Goal: Information Seeking & Learning: Find specific fact

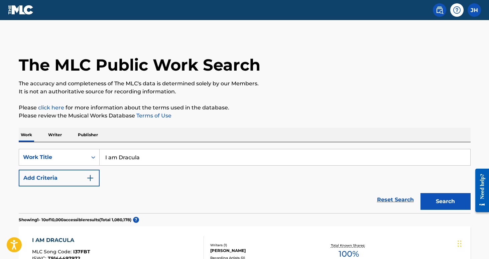
click at [152, 151] on input "I am Dracula" at bounding box center [285, 157] width 371 height 16
type input "dance from the greek islands"
click at [446, 201] on button "Search" at bounding box center [446, 201] width 50 height 17
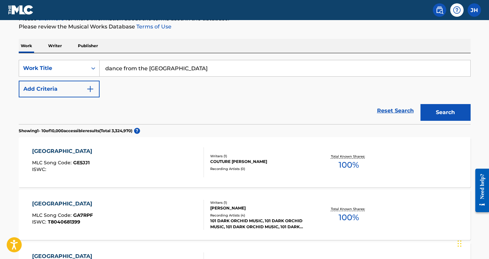
scroll to position [89, 0]
click at [91, 89] on img "Search Form" at bounding box center [90, 89] width 8 height 8
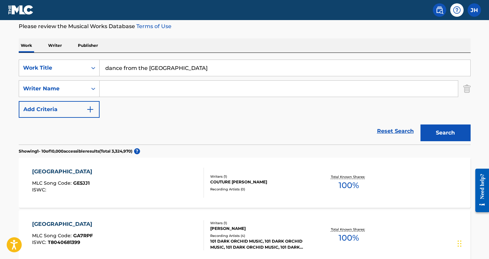
click at [110, 92] on input "Search Form" at bounding box center [279, 89] width 359 height 16
type input "nieznany"
click at [446, 133] on button "Search" at bounding box center [446, 132] width 50 height 17
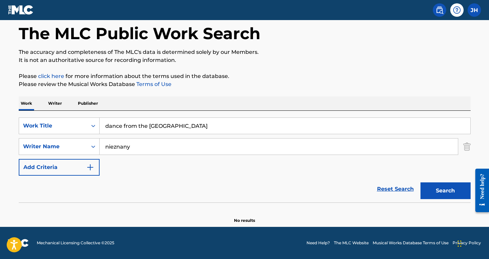
scroll to position [31, 0]
click at [469, 147] on img "Search Form" at bounding box center [467, 146] width 7 height 17
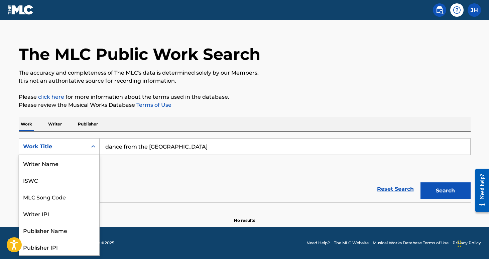
scroll to position [33, 0]
click at [91, 143] on div "Search Form" at bounding box center [93, 146] width 12 height 12
click at [79, 160] on div "MLC Song Code" at bounding box center [59, 163] width 80 height 17
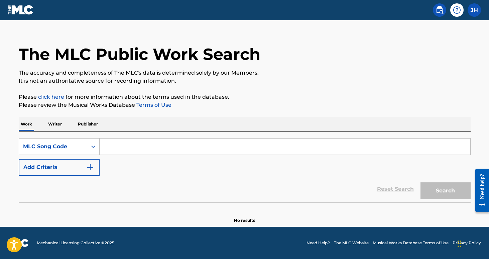
click at [148, 143] on input "Search Form" at bounding box center [285, 146] width 371 height 16
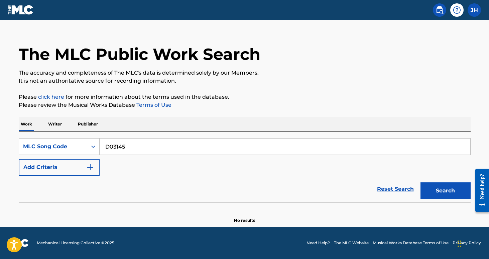
type input "D03145"
click at [446, 191] on button "Search" at bounding box center [446, 190] width 50 height 17
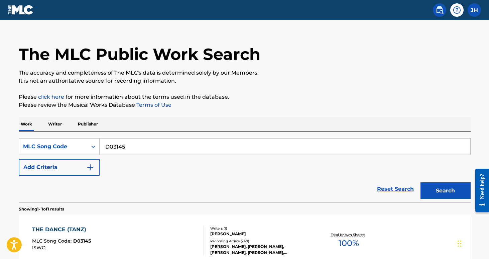
click at [144, 226] on div "THE DANCE (TANZ) MLC Song Code : D03145 ISWC :" at bounding box center [118, 240] width 172 height 30
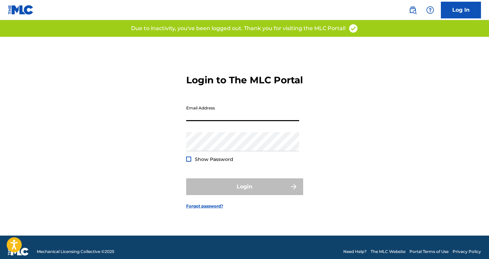
type input "[PERSON_NAME][EMAIL_ADDRESS][PERSON_NAME][DOMAIN_NAME]"
click at [245, 192] on button "Login" at bounding box center [244, 186] width 117 height 17
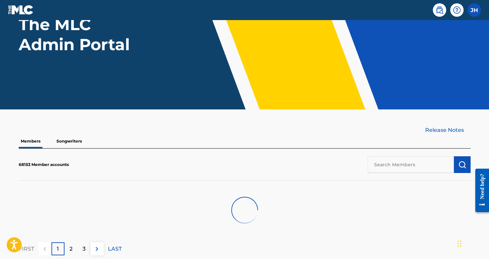
scroll to position [74, 0]
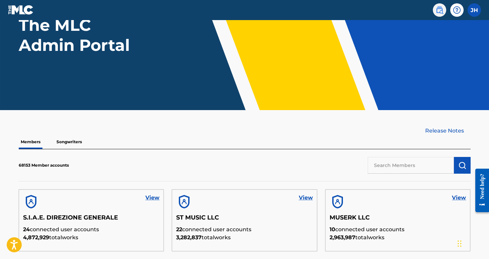
click at [437, 12] on img at bounding box center [440, 10] width 8 height 8
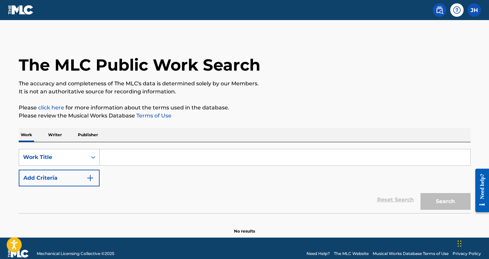
click at [94, 157] on div "Search Form" at bounding box center [93, 157] width 12 height 12
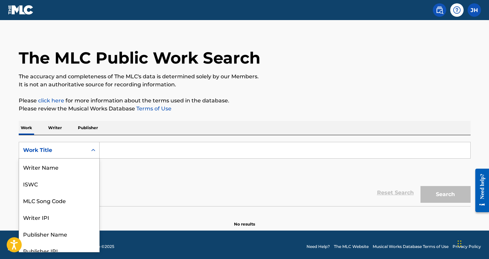
scroll to position [7, 0]
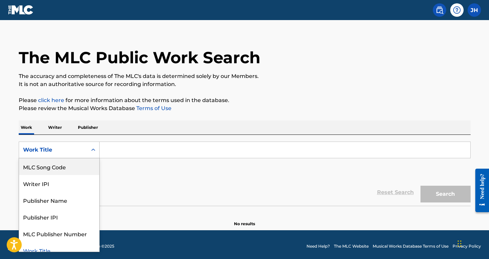
click at [86, 165] on div "MLC Song Code" at bounding box center [59, 166] width 80 height 17
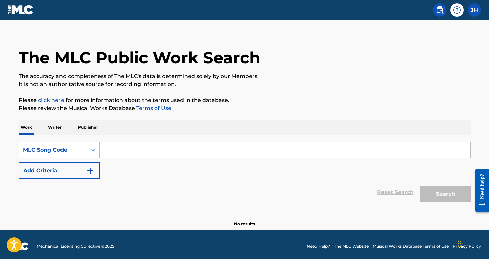
click at [129, 147] on input "Search Form" at bounding box center [285, 150] width 371 height 16
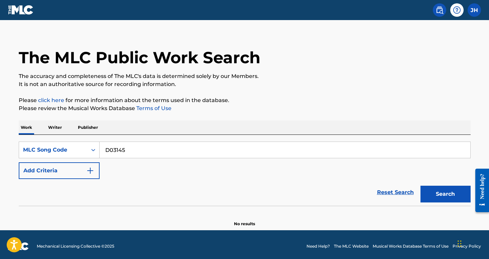
type input "D03145"
click at [446, 194] on button "Search" at bounding box center [446, 194] width 50 height 17
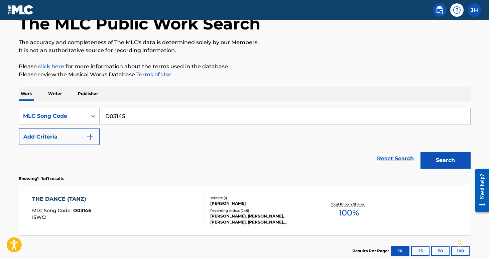
scroll to position [49, 0]
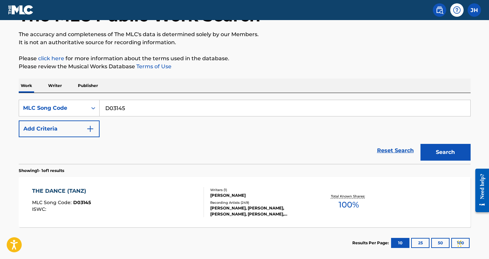
click at [120, 193] on div "THE DANCE (TANZ) MLC Song Code : D03145 ISWC :" at bounding box center [118, 202] width 172 height 30
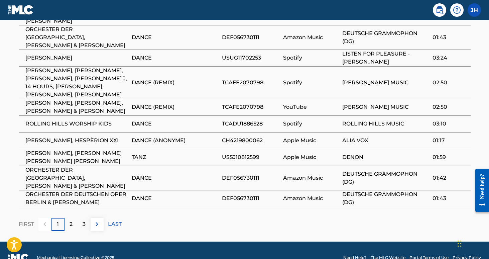
scroll to position [446, 0]
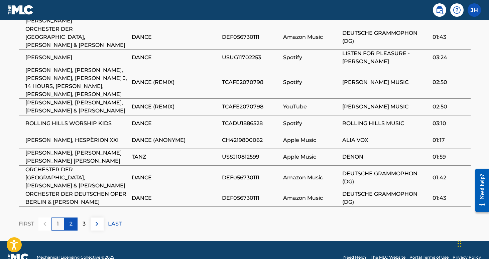
click at [72, 220] on p "2" at bounding box center [71, 224] width 3 height 8
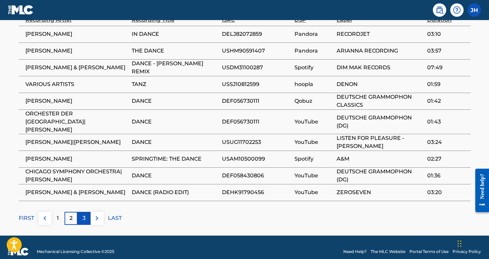
click at [88, 212] on div "3" at bounding box center [84, 218] width 13 height 13
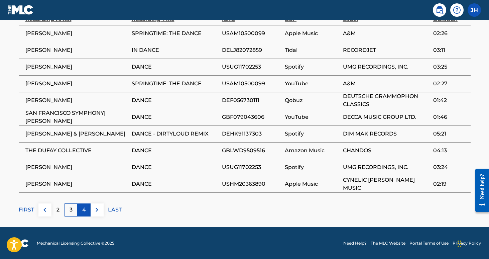
click at [89, 207] on div "4" at bounding box center [84, 209] width 13 height 13
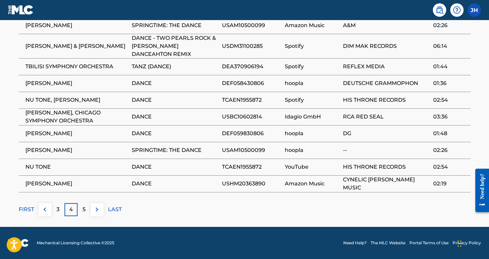
scroll to position [421, 0]
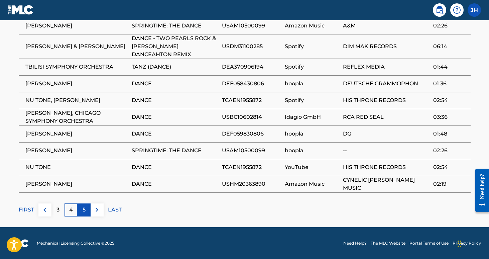
click at [84, 209] on p "5" at bounding box center [84, 210] width 3 height 8
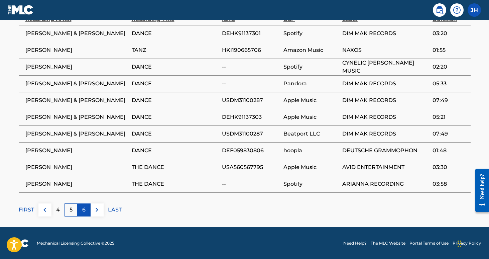
click at [87, 209] on div "6" at bounding box center [84, 209] width 13 height 13
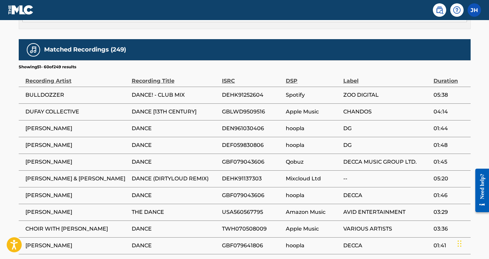
scroll to position [363, 0]
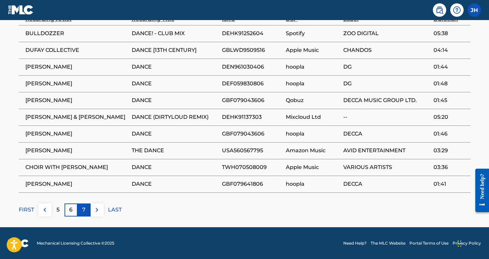
click at [82, 213] on div "7" at bounding box center [84, 209] width 13 height 13
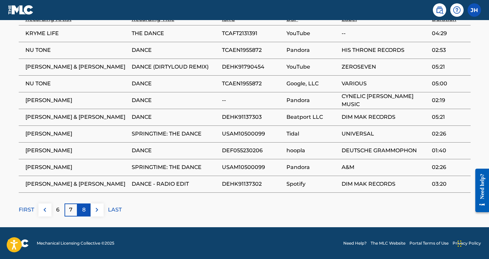
click at [85, 210] on p "8" at bounding box center [83, 210] width 3 height 8
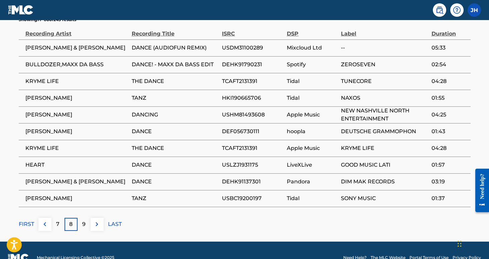
scroll to position [400, 0]
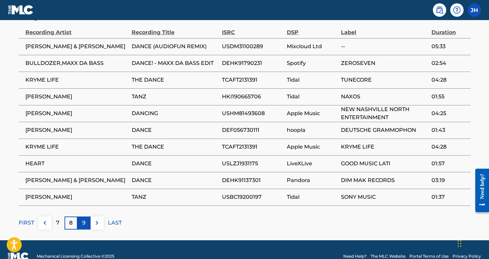
click at [86, 223] on div "9" at bounding box center [84, 222] width 13 height 13
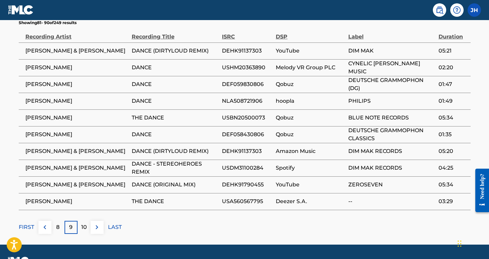
scroll to position [402, 0]
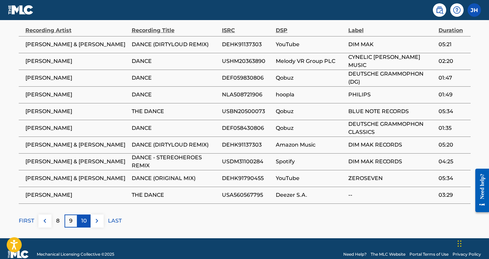
click at [84, 222] on p "10" at bounding box center [84, 221] width 6 height 8
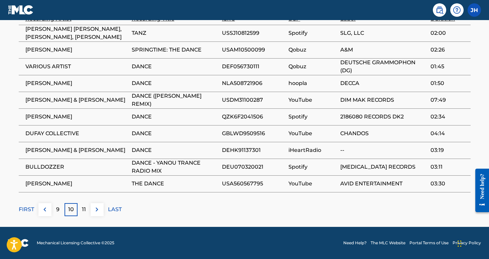
scroll to position [413, 0]
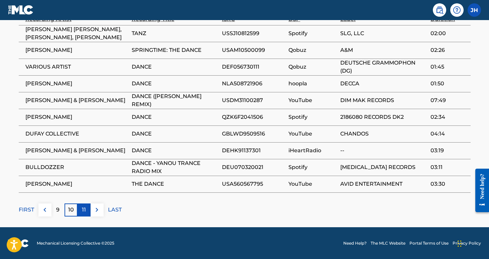
click at [86, 210] on div "11" at bounding box center [84, 209] width 13 height 13
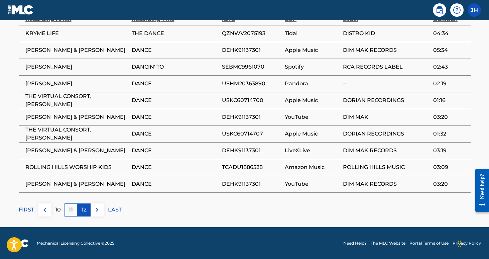
click at [85, 212] on p "12" at bounding box center [84, 210] width 5 height 8
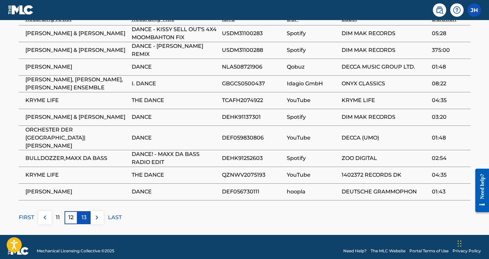
click at [86, 213] on p "13" at bounding box center [84, 217] width 5 height 8
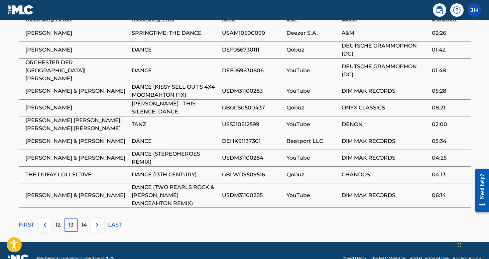
scroll to position [416, 0]
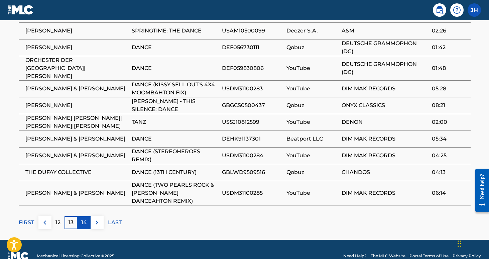
click at [80, 216] on div "14" at bounding box center [84, 222] width 13 height 13
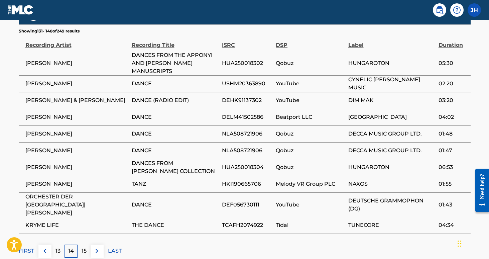
scroll to position [394, 0]
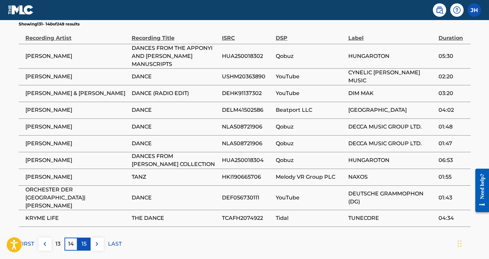
click at [87, 237] on div "15" at bounding box center [84, 243] width 13 height 13
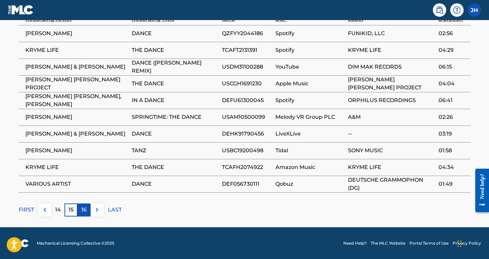
click at [86, 208] on p "16" at bounding box center [83, 210] width 5 height 8
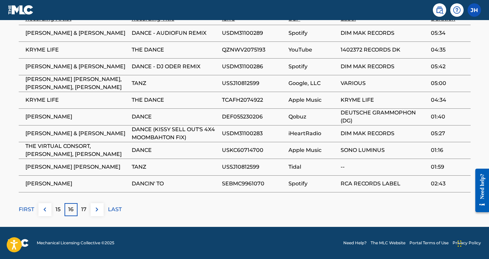
scroll to position [421, 0]
click at [84, 210] on p "17" at bounding box center [83, 209] width 5 height 8
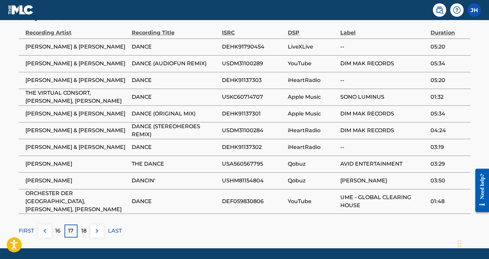
scroll to position [411, 0]
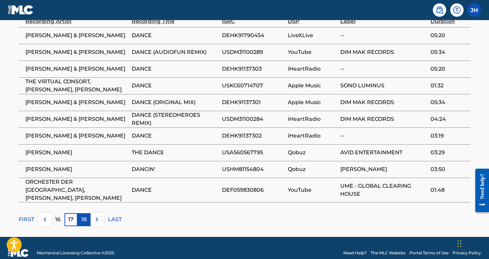
click at [87, 226] on div "18" at bounding box center [84, 219] width 13 height 13
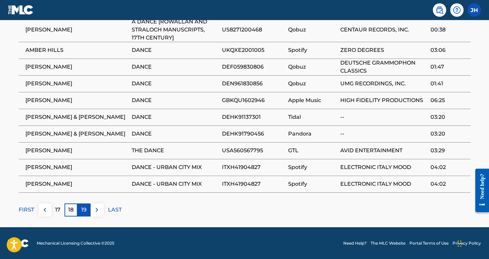
click at [85, 211] on p "19" at bounding box center [83, 210] width 5 height 8
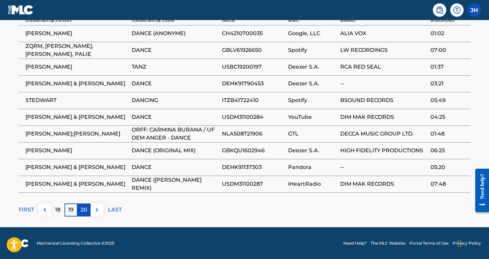
click at [86, 206] on p "20" at bounding box center [84, 210] width 7 height 8
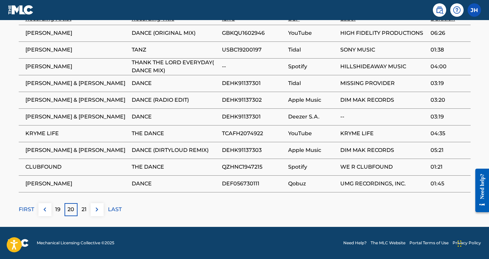
scroll to position [413, 0]
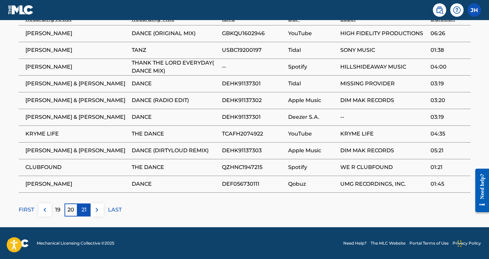
click at [81, 210] on div "21" at bounding box center [84, 209] width 13 height 13
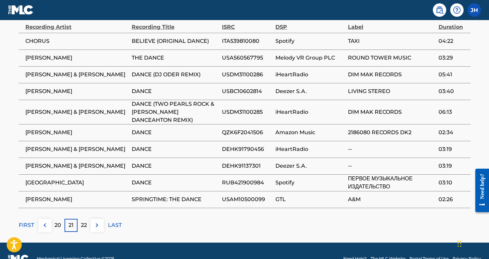
scroll to position [406, 0]
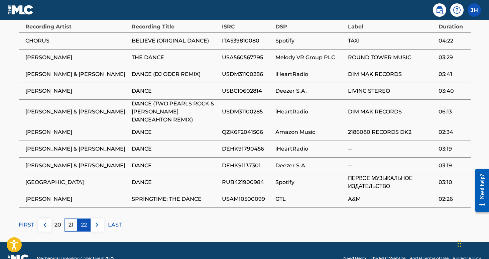
click at [85, 224] on p "22" at bounding box center [84, 225] width 6 height 8
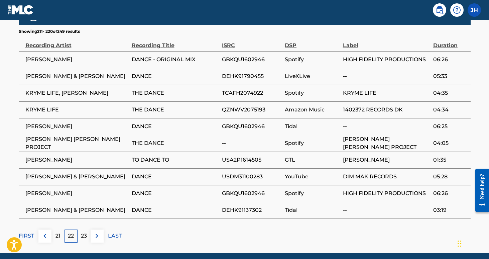
scroll to position [404, 0]
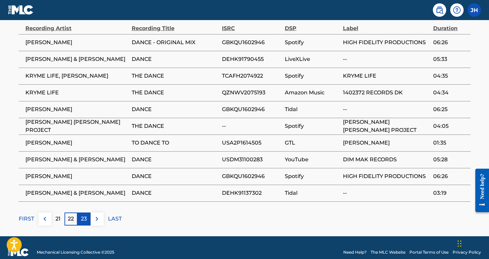
click at [83, 221] on p "23" at bounding box center [84, 219] width 6 height 8
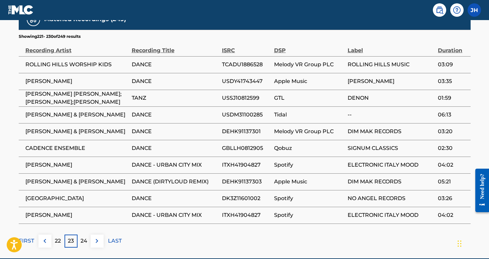
scroll to position [388, 0]
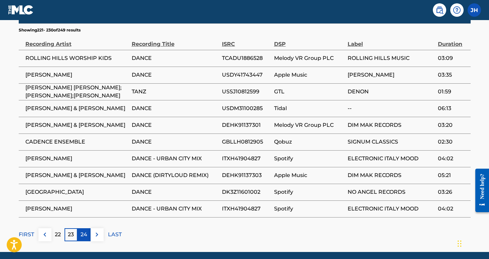
click at [85, 237] on p "24" at bounding box center [84, 234] width 7 height 8
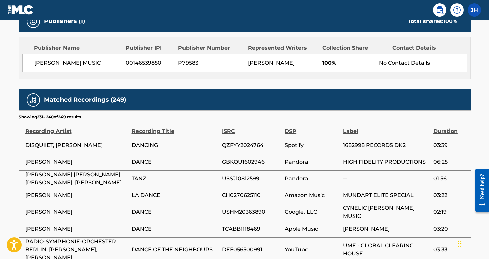
scroll to position [302, 0]
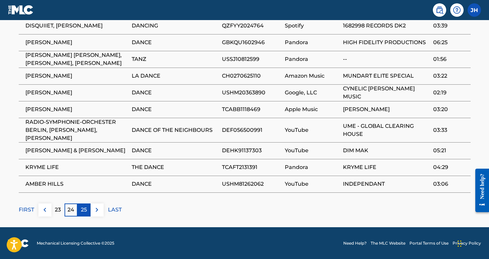
click at [78, 212] on div "25" at bounding box center [84, 209] width 13 height 13
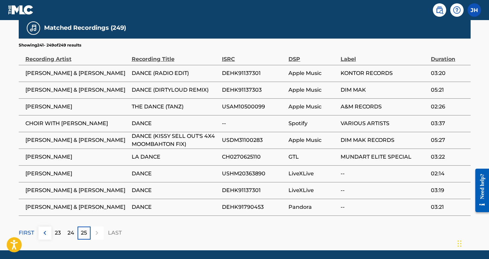
scroll to position [386, 0]
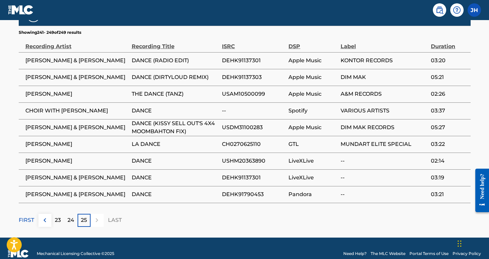
click at [94, 222] on div at bounding box center [97, 220] width 13 height 13
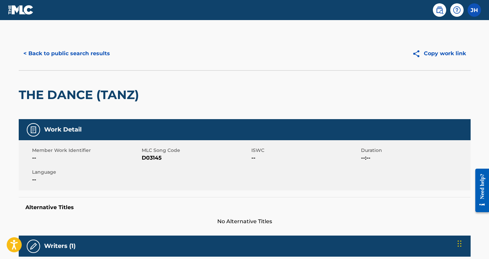
scroll to position [0, 0]
click at [95, 54] on button "< Back to public search results" at bounding box center [67, 53] width 96 height 17
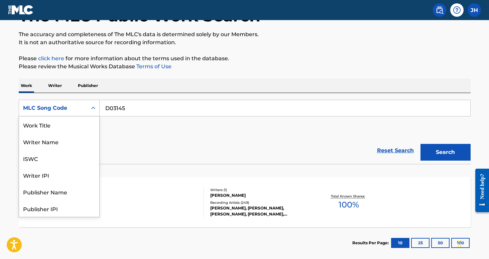
click at [96, 109] on icon "Search Form" at bounding box center [93, 108] width 7 height 7
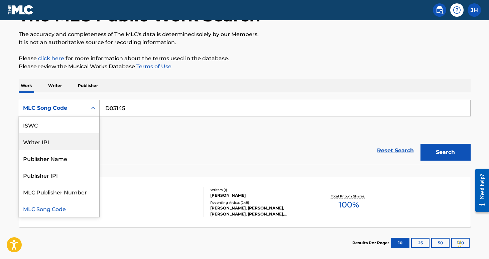
scroll to position [0, 0]
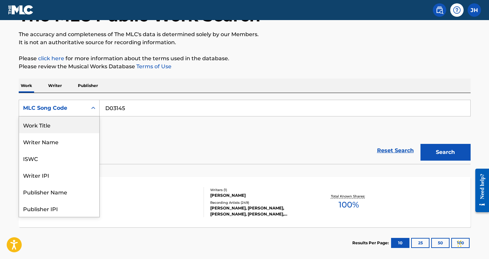
click at [74, 124] on div "Work Title" at bounding box center [59, 124] width 80 height 17
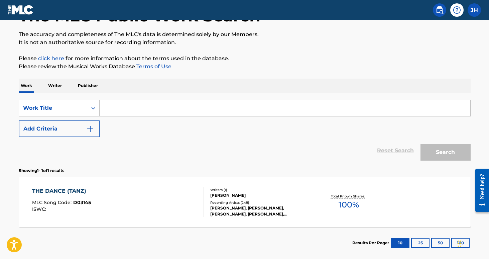
click at [116, 113] on input "Search Form" at bounding box center [285, 108] width 371 height 16
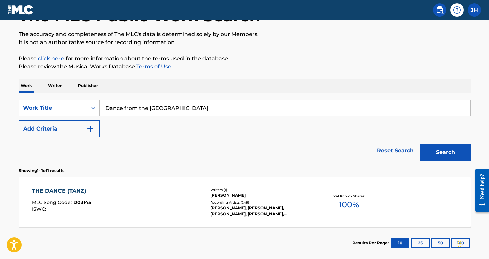
type input "Dance from the [GEOGRAPHIC_DATA]"
click at [446, 152] on button "Search" at bounding box center [446, 152] width 50 height 17
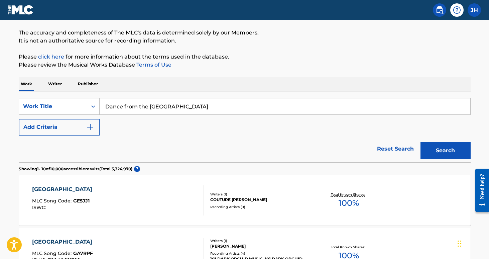
scroll to position [52, 0]
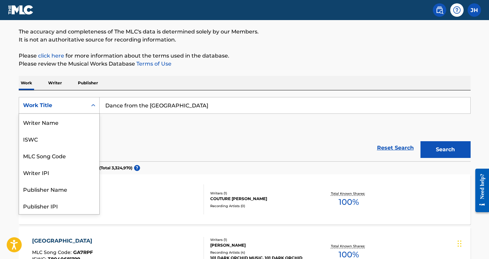
click at [95, 106] on icon "Search Form" at bounding box center [93, 105] width 7 height 7
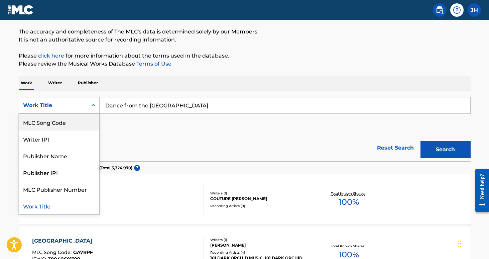
click at [85, 124] on div "MLC Song Code" at bounding box center [59, 122] width 80 height 17
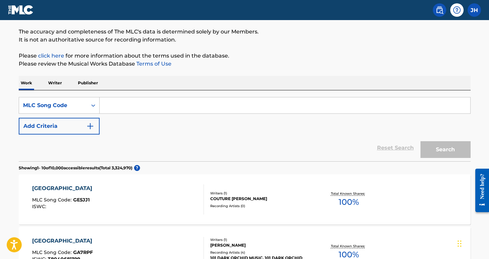
click at [120, 111] on input "Search Form" at bounding box center [285, 105] width 371 height 16
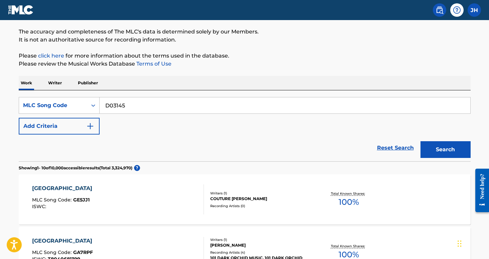
type input "D03145"
click at [446, 150] on button "Search" at bounding box center [446, 149] width 50 height 17
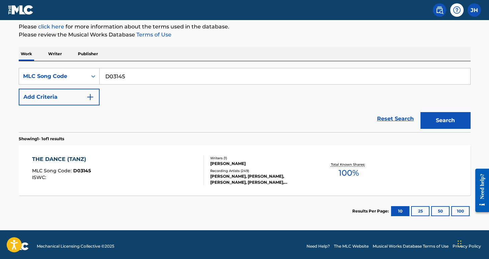
scroll to position [82, 0]
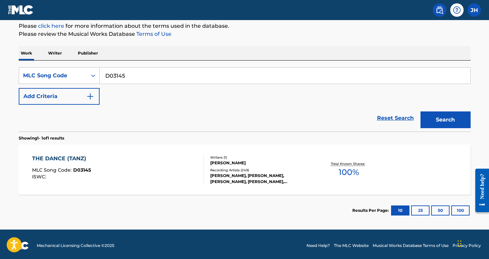
click at [140, 159] on div "THE DANCE (TANZ) MLC Song Code : D03145 ISWC :" at bounding box center [118, 170] width 172 height 30
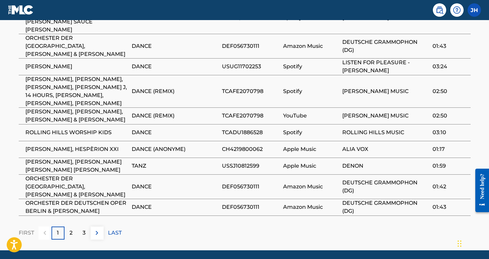
scroll to position [446, 0]
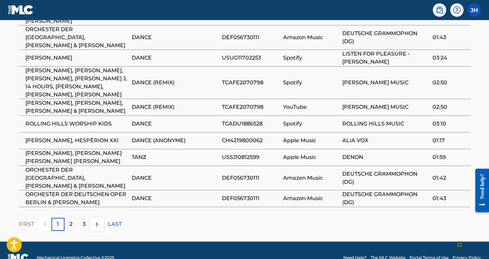
click at [70, 220] on p "2" at bounding box center [71, 224] width 3 height 8
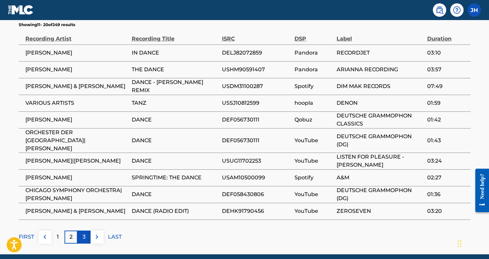
click at [84, 233] on p "3" at bounding box center [84, 237] width 3 height 8
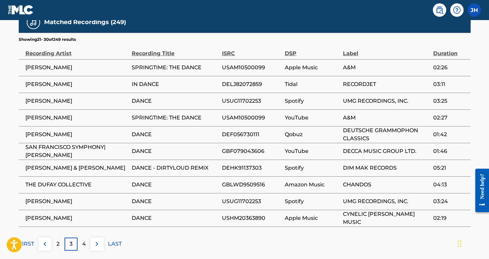
scroll to position [385, 0]
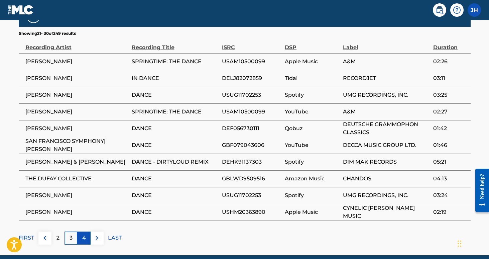
click at [87, 240] on div "4" at bounding box center [84, 237] width 13 height 13
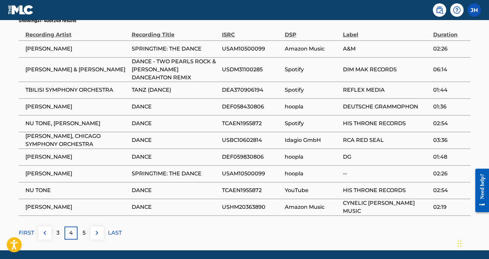
scroll to position [410, 0]
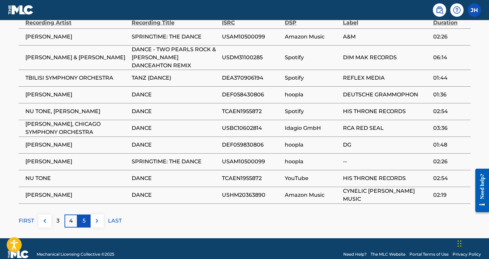
click at [87, 221] on div "5" at bounding box center [84, 220] width 13 height 13
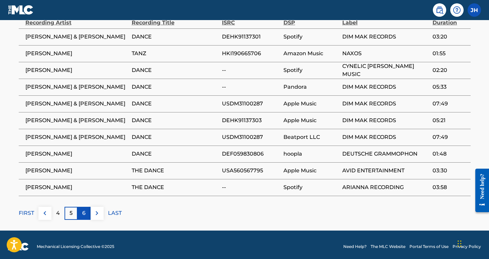
click at [85, 214] on p "6" at bounding box center [83, 213] width 3 height 8
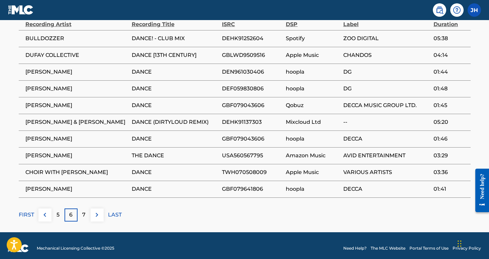
scroll to position [409, 0]
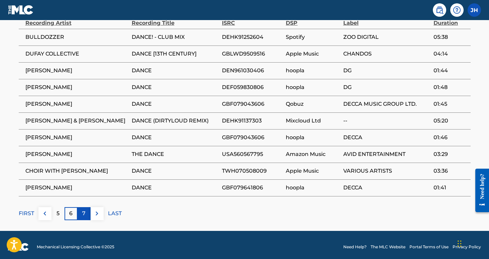
click at [82, 212] on p "7" at bounding box center [83, 213] width 3 height 8
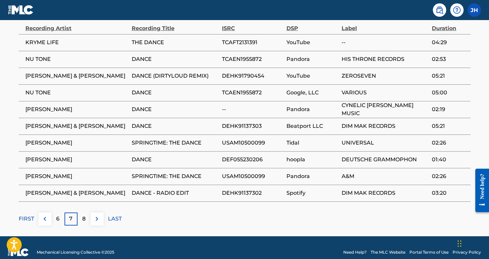
scroll to position [408, 0]
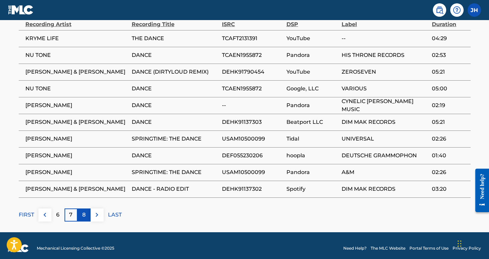
click at [86, 212] on div "8" at bounding box center [84, 214] width 13 height 13
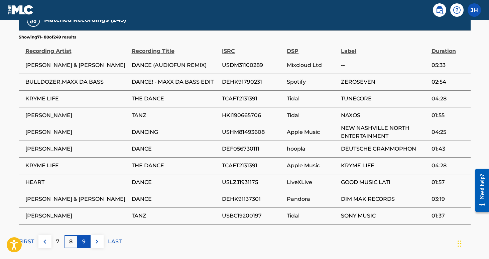
click at [81, 243] on div "9" at bounding box center [84, 241] width 13 height 13
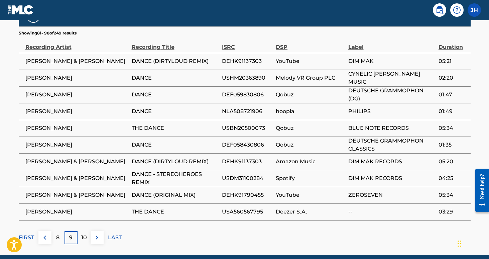
scroll to position [390, 0]
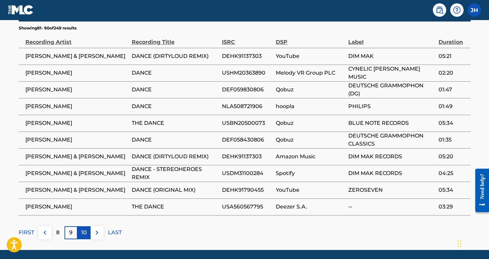
click at [85, 230] on p "10" at bounding box center [84, 232] width 6 height 8
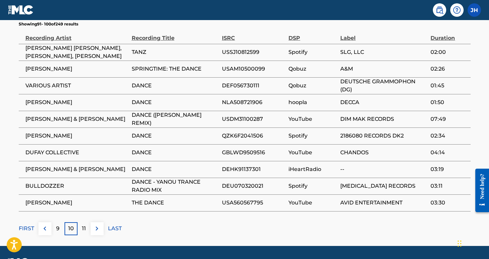
scroll to position [412, 0]
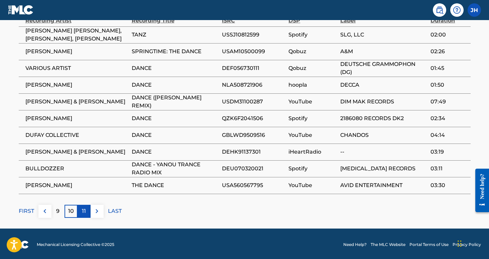
click at [85, 217] on div "11" at bounding box center [84, 211] width 13 height 13
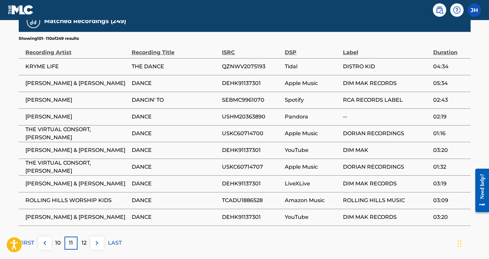
scroll to position [382, 0]
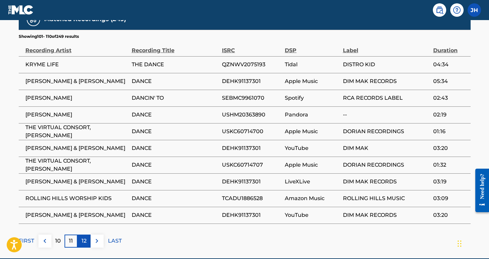
click at [86, 239] on p "12" at bounding box center [84, 241] width 5 height 8
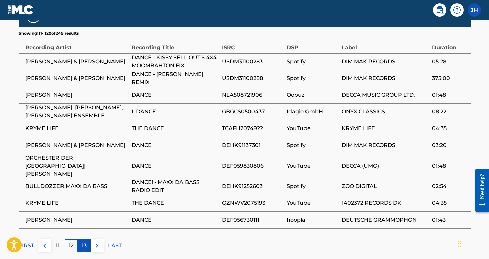
click at [86, 242] on p "13" at bounding box center [84, 246] width 5 height 8
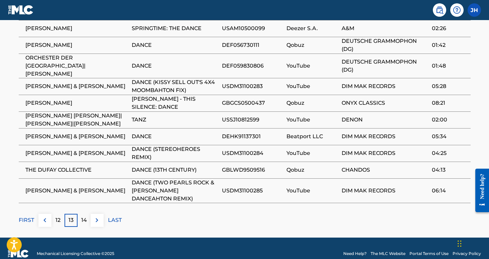
scroll to position [419, 0]
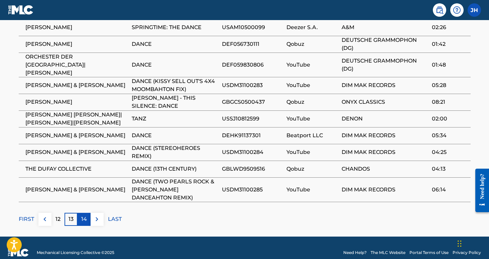
click at [85, 215] on p "14" at bounding box center [84, 219] width 6 height 8
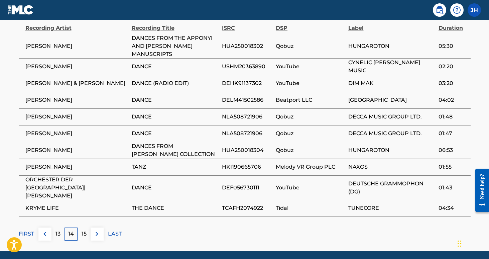
scroll to position [406, 0]
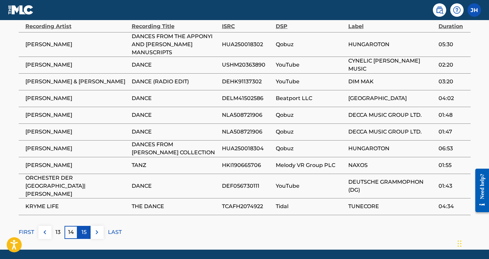
click at [86, 228] on p "15" at bounding box center [84, 232] width 5 height 8
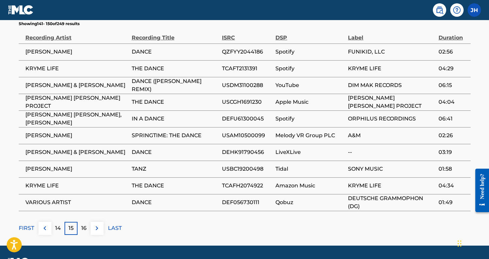
scroll to position [402, 0]
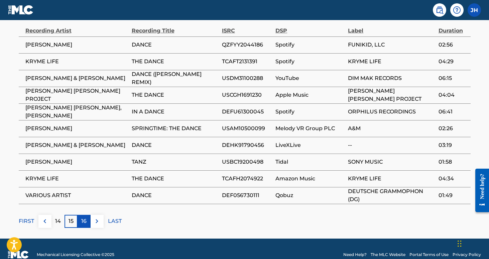
click at [87, 223] on div "16" at bounding box center [84, 221] width 13 height 13
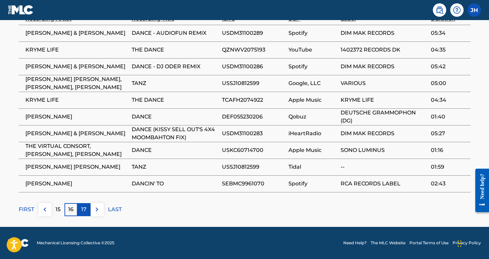
click at [85, 213] on p "17" at bounding box center [83, 209] width 5 height 8
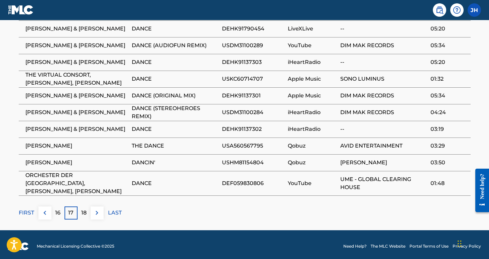
scroll to position [418, 0]
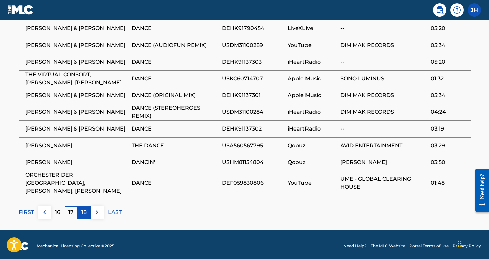
click at [84, 216] on p "18" at bounding box center [83, 212] width 5 height 8
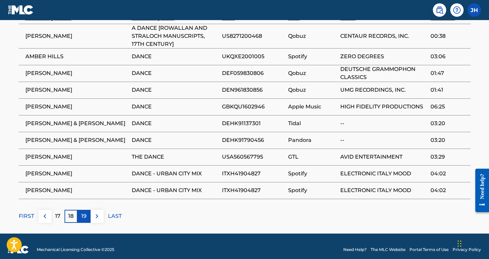
click at [84, 219] on p "19" at bounding box center [83, 216] width 5 height 8
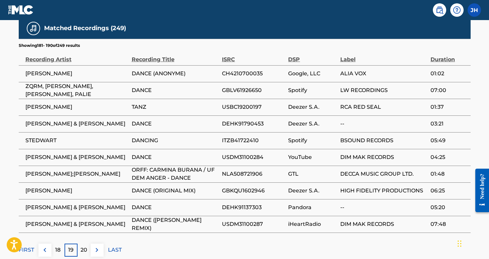
scroll to position [382, 0]
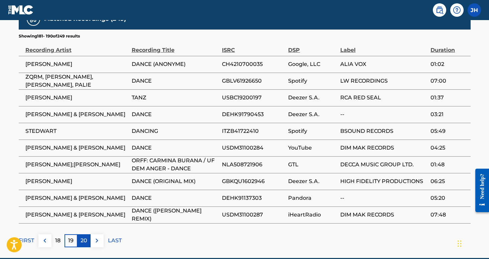
click at [85, 240] on p "20" at bounding box center [84, 240] width 7 height 8
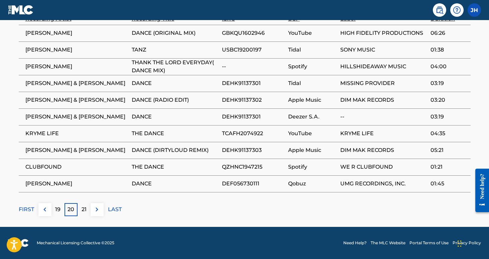
scroll to position [413, 0]
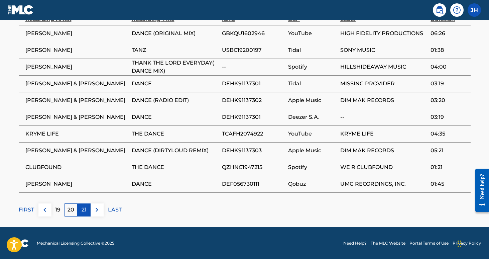
click at [86, 209] on p "21" at bounding box center [84, 210] width 5 height 8
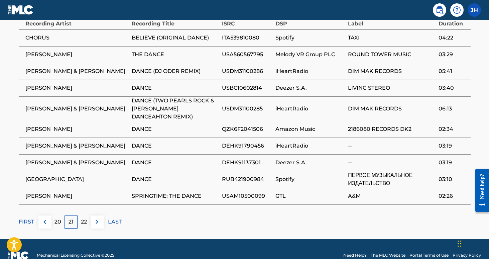
scroll to position [419, 0]
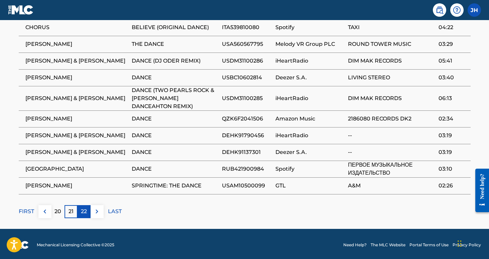
click at [87, 210] on p "22" at bounding box center [84, 211] width 6 height 8
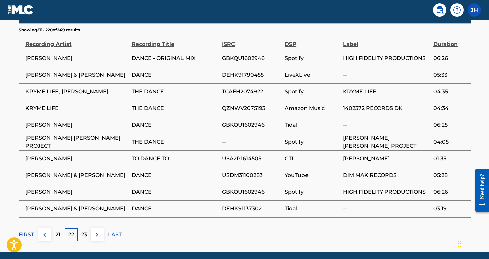
scroll to position [389, 0]
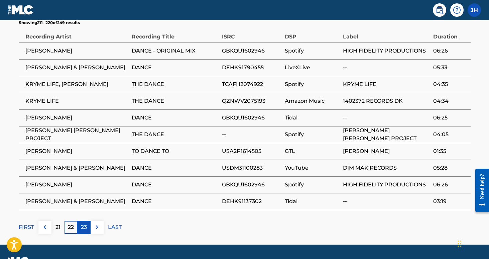
click at [84, 227] on p "23" at bounding box center [84, 227] width 6 height 8
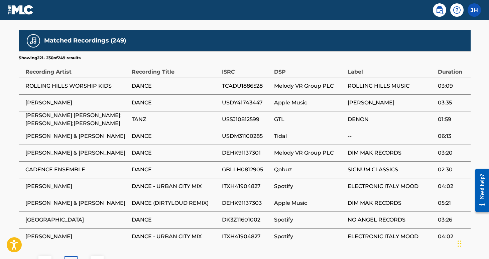
scroll to position [372, 0]
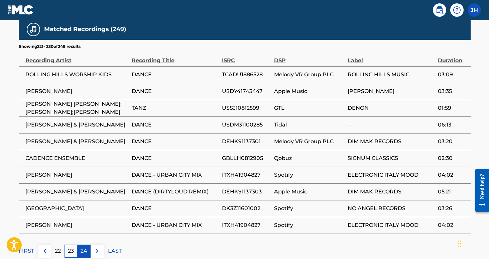
click at [81, 249] on p "24" at bounding box center [84, 251] width 7 height 8
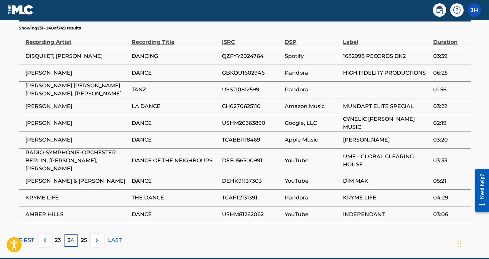
scroll to position [392, 0]
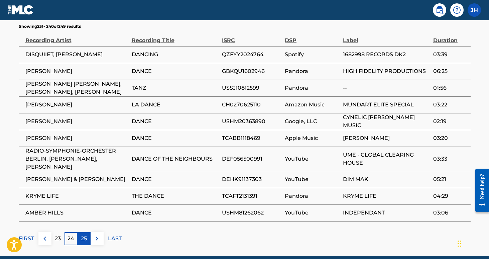
click at [84, 241] on p "25" at bounding box center [84, 238] width 6 height 8
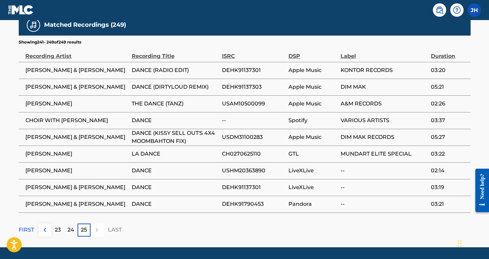
scroll to position [378, 0]
